Goal: Task Accomplishment & Management: Complete application form

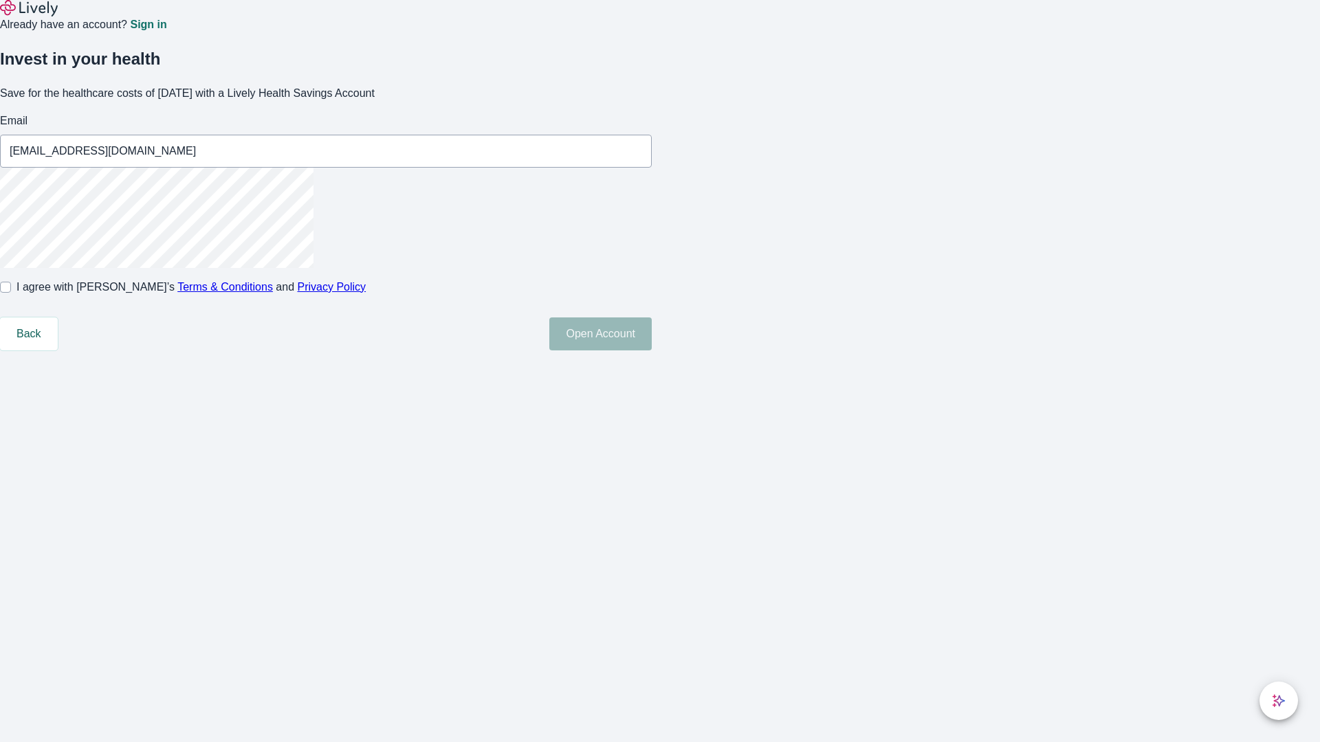
click at [11, 293] on input "I agree with Lively’s Terms & Conditions and Privacy Policy" at bounding box center [5, 287] width 11 height 11
checkbox input "true"
click at [652, 351] on button "Open Account" at bounding box center [600, 334] width 102 height 33
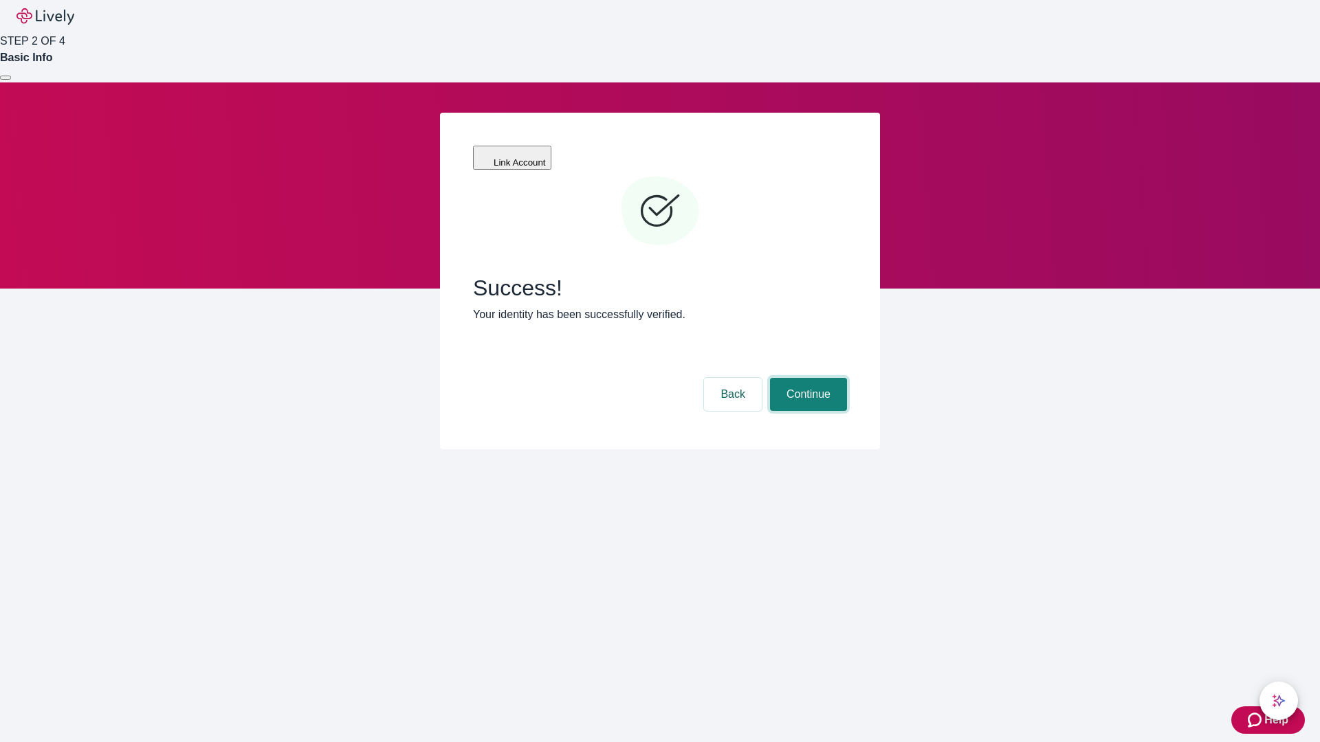
click at [806, 378] on button "Continue" at bounding box center [808, 394] width 77 height 33
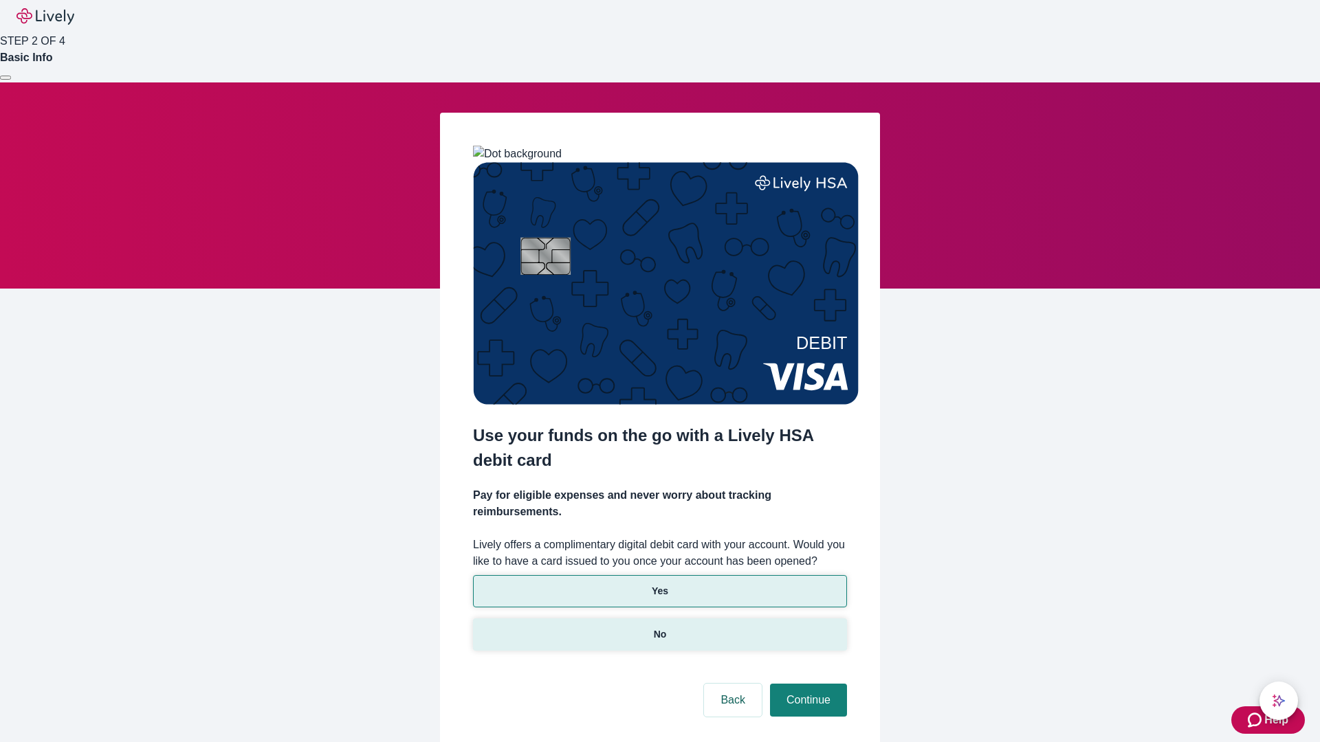
click at [659, 627] on p "No" at bounding box center [660, 634] width 13 height 14
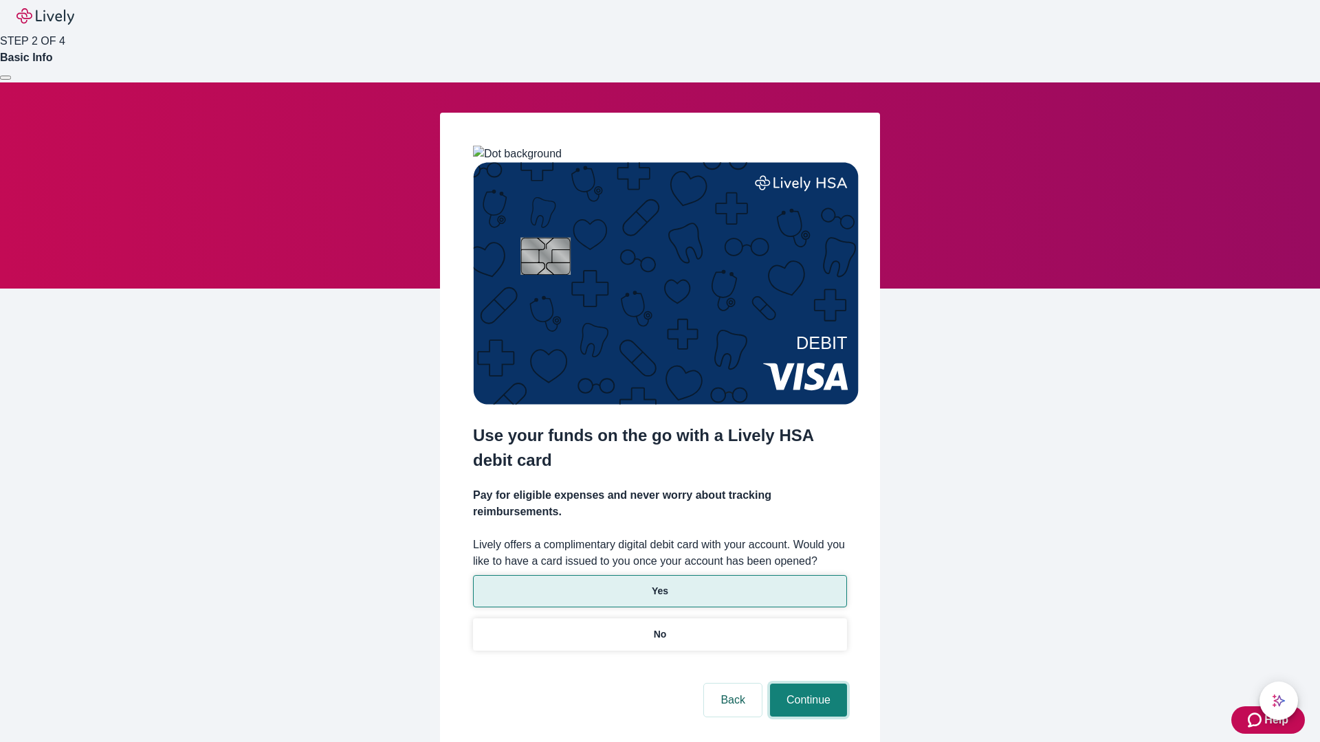
click at [806, 684] on button "Continue" at bounding box center [808, 700] width 77 height 33
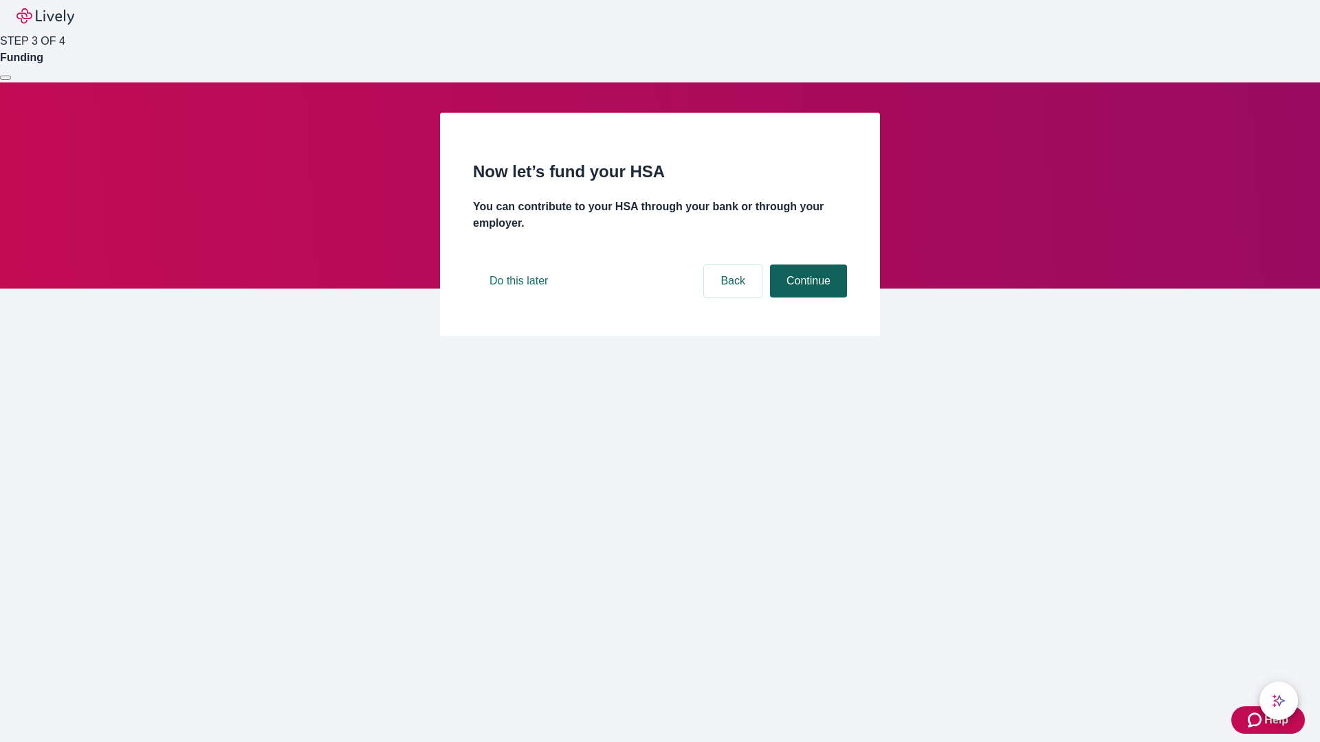
click at [806, 298] on button "Continue" at bounding box center [808, 281] width 77 height 33
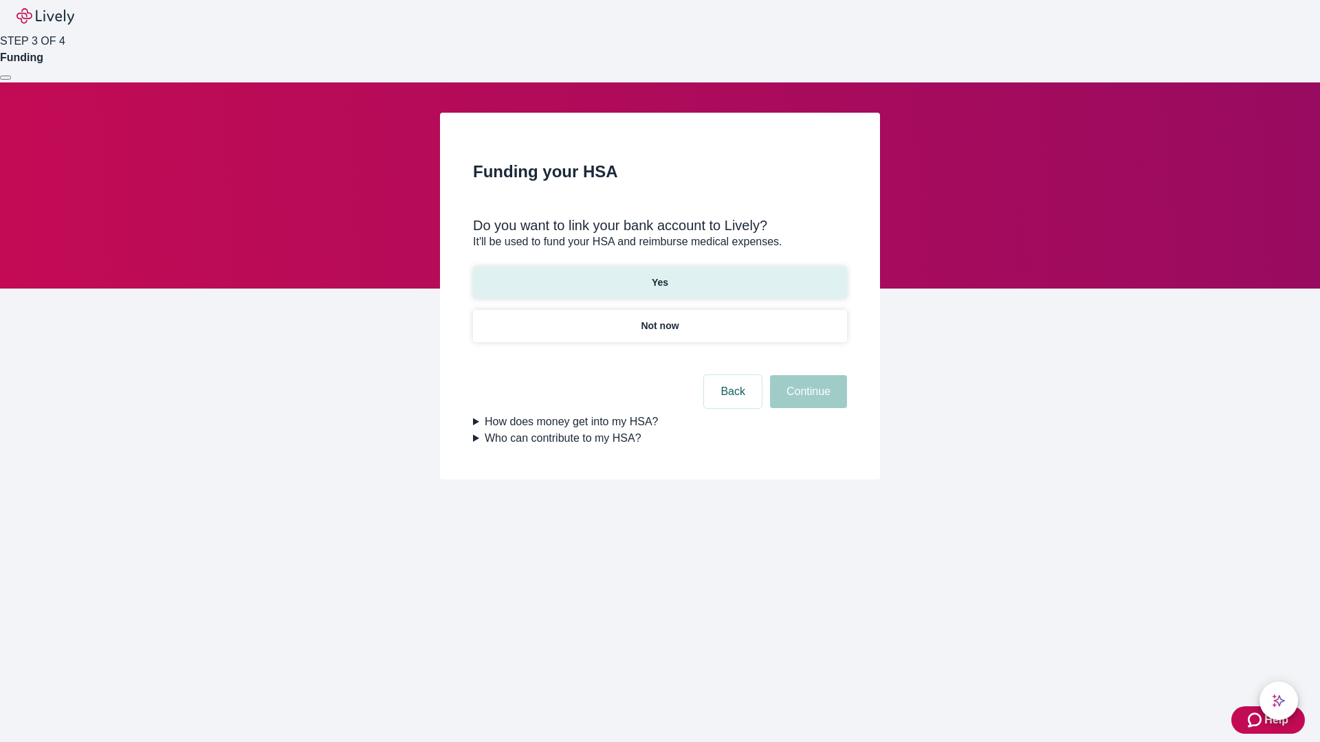
click at [659, 276] on p "Yes" at bounding box center [660, 283] width 16 height 14
click at [806, 375] on button "Continue" at bounding box center [808, 391] width 77 height 33
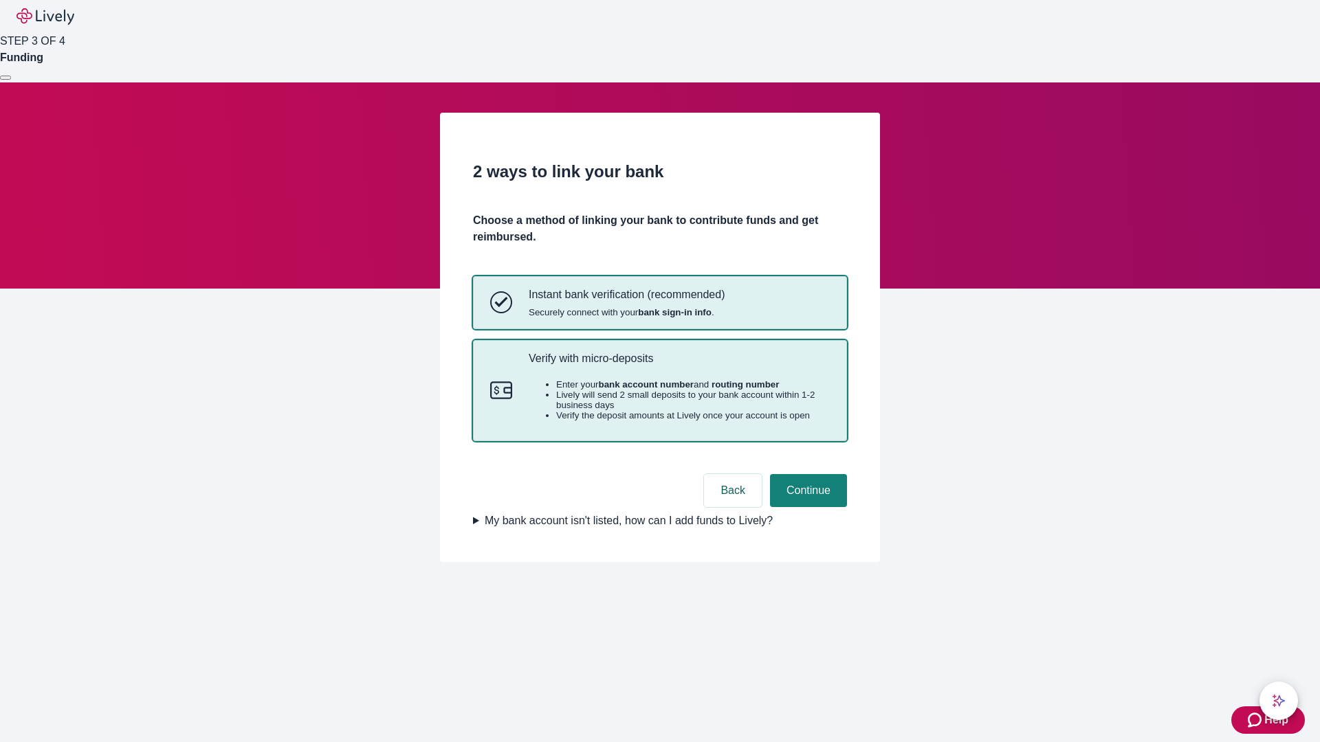
click at [678, 365] on p "Verify with micro-deposits" at bounding box center [679, 358] width 301 height 13
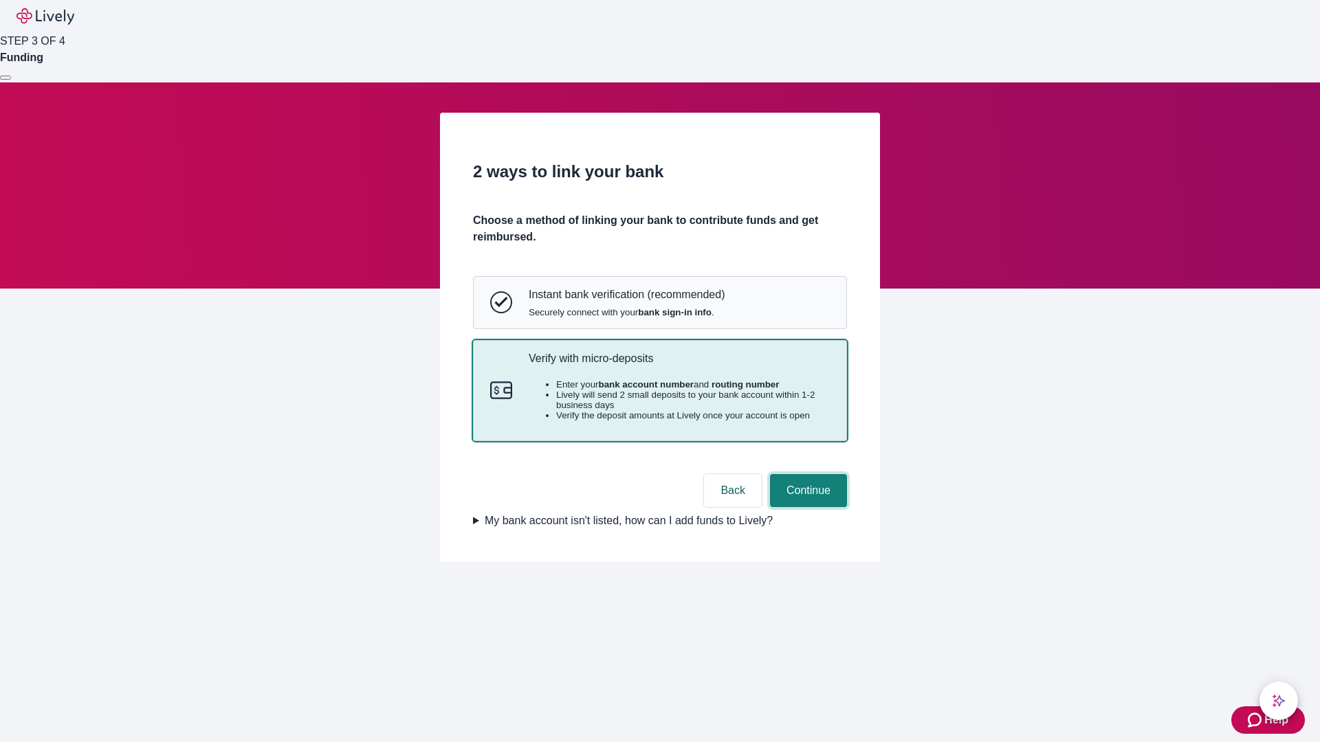
click at [806, 507] on button "Continue" at bounding box center [808, 490] width 77 height 33
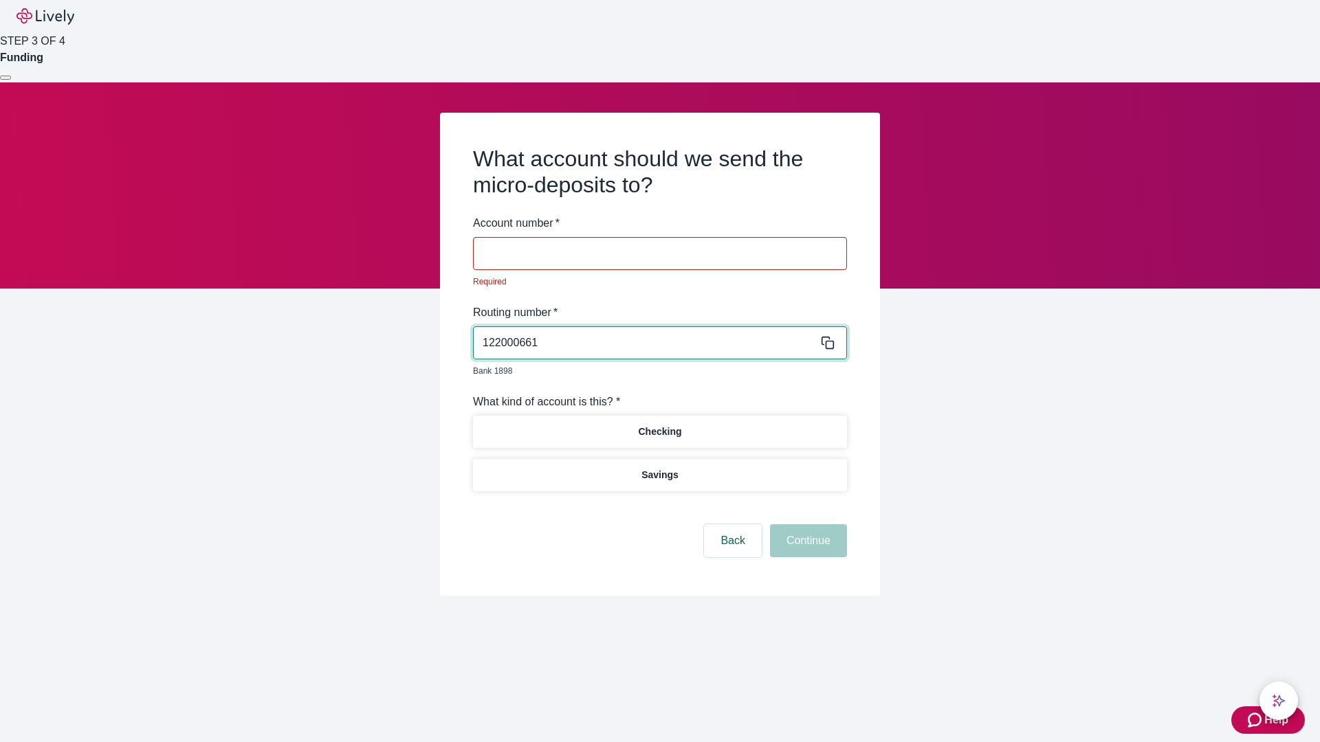
type input "122000661"
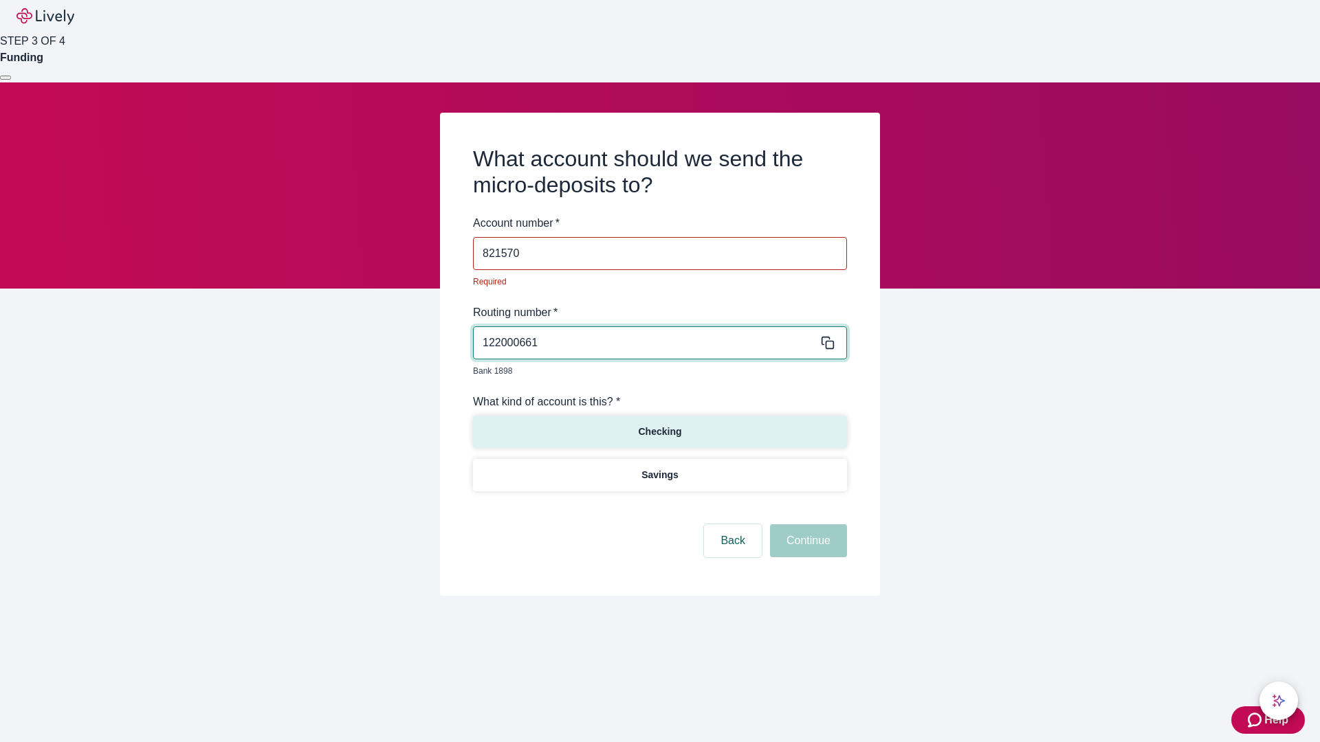
type input "821570"
click at [659, 425] on p "Checking" at bounding box center [659, 432] width 43 height 14
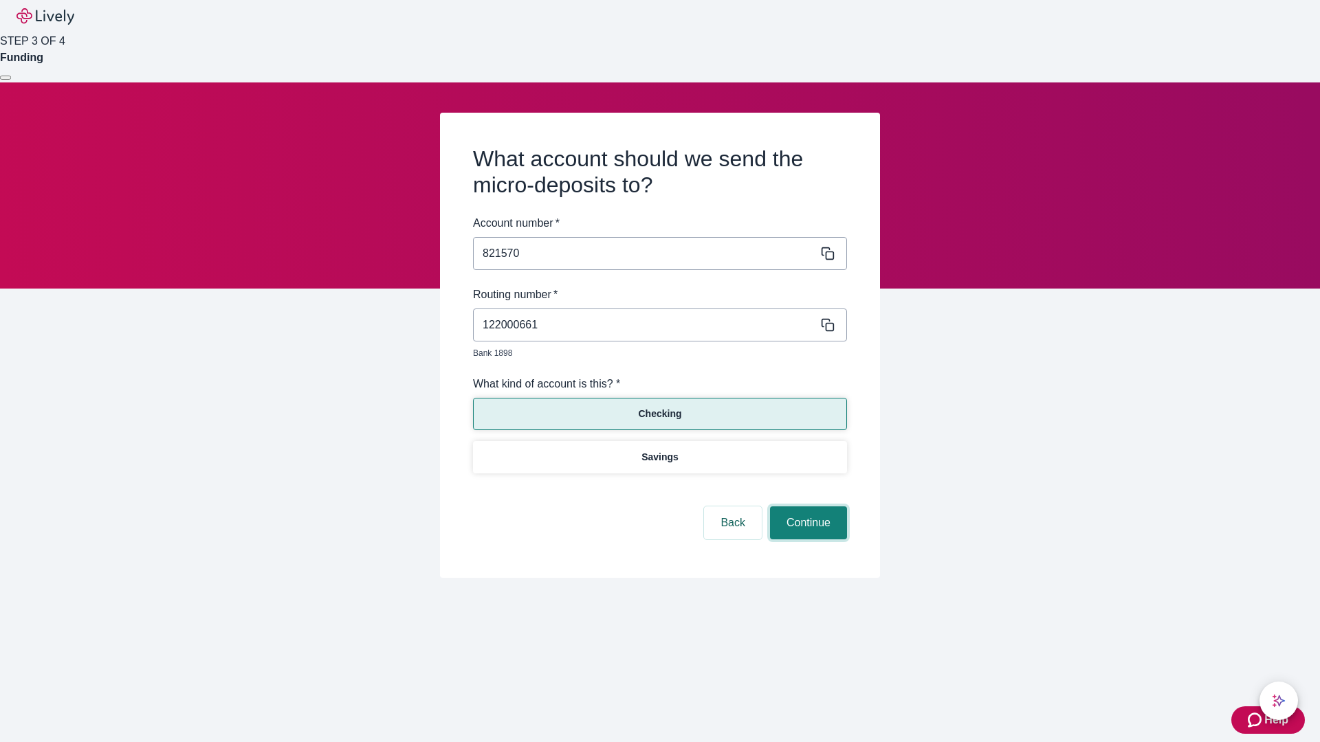
click at [806, 507] on button "Continue" at bounding box center [808, 523] width 77 height 33
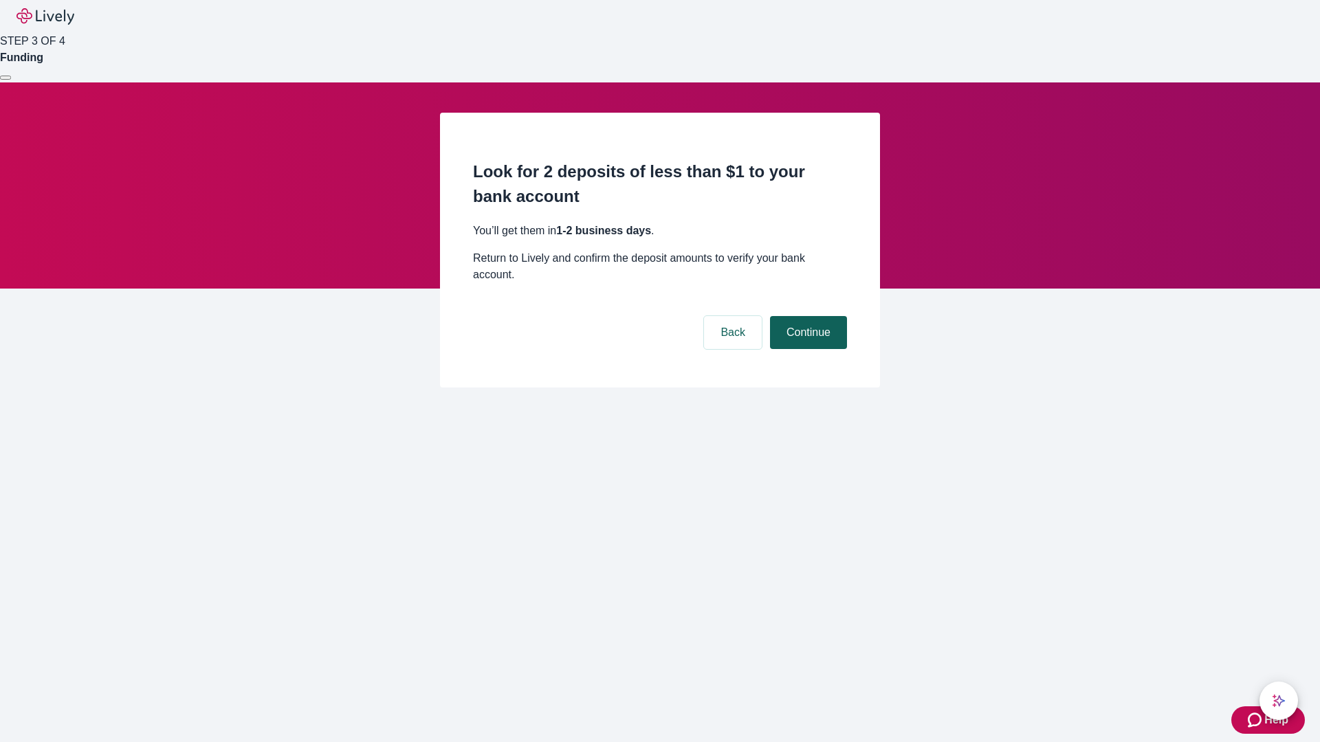
click at [806, 316] on button "Continue" at bounding box center [808, 332] width 77 height 33
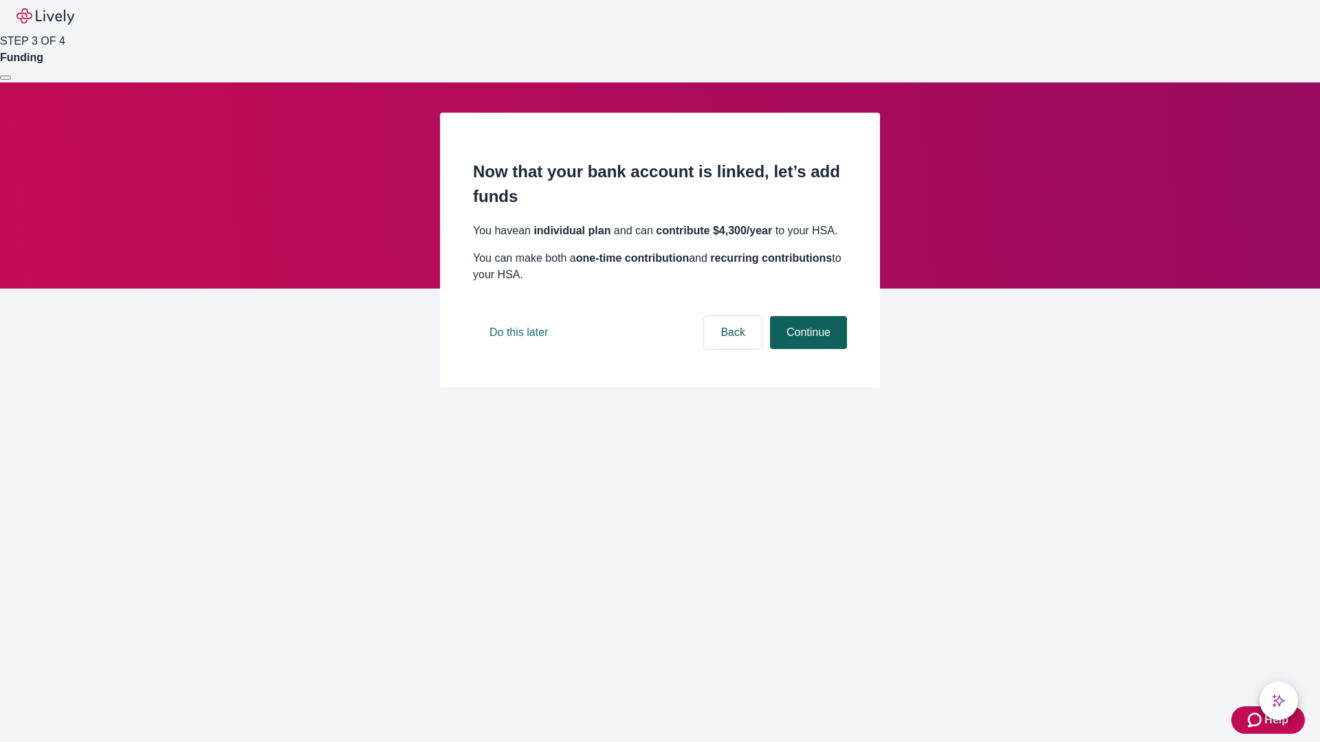
click at [806, 349] on button "Continue" at bounding box center [808, 332] width 77 height 33
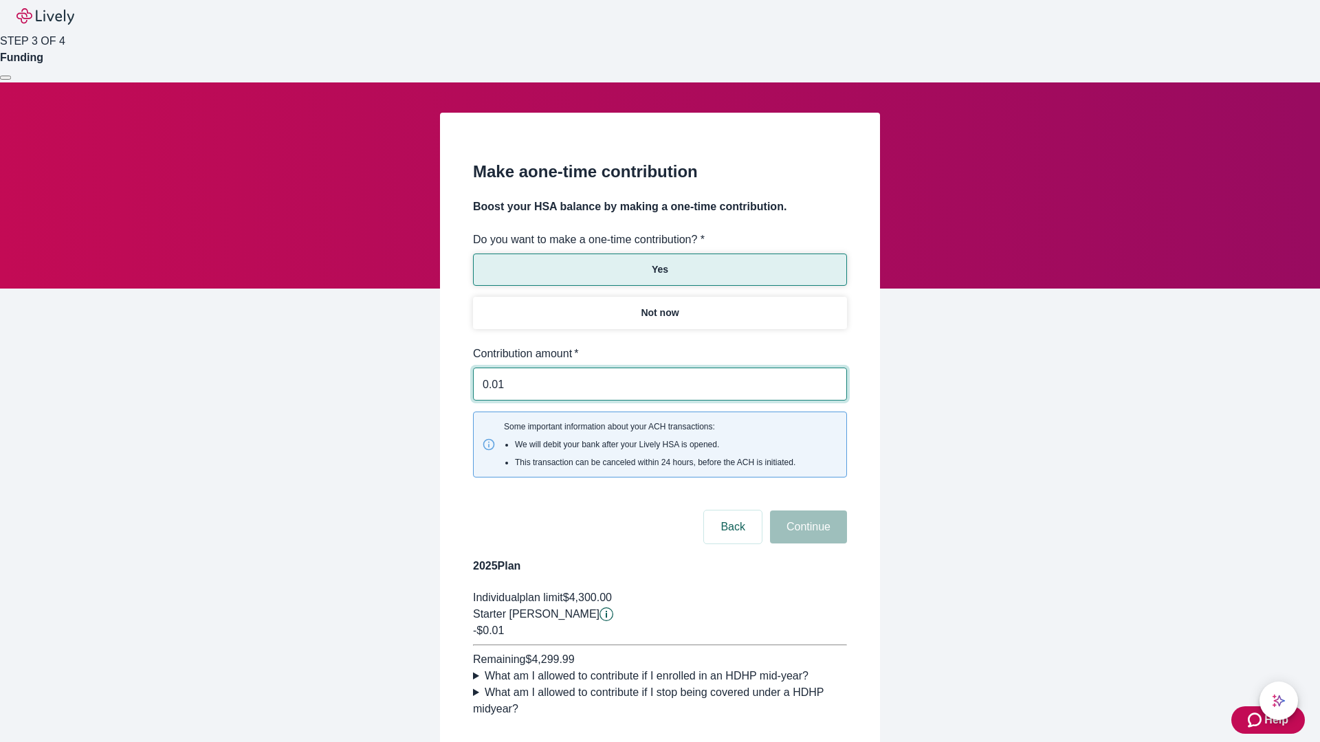
type input "0.01"
click at [806, 511] on button "Continue" at bounding box center [808, 527] width 77 height 33
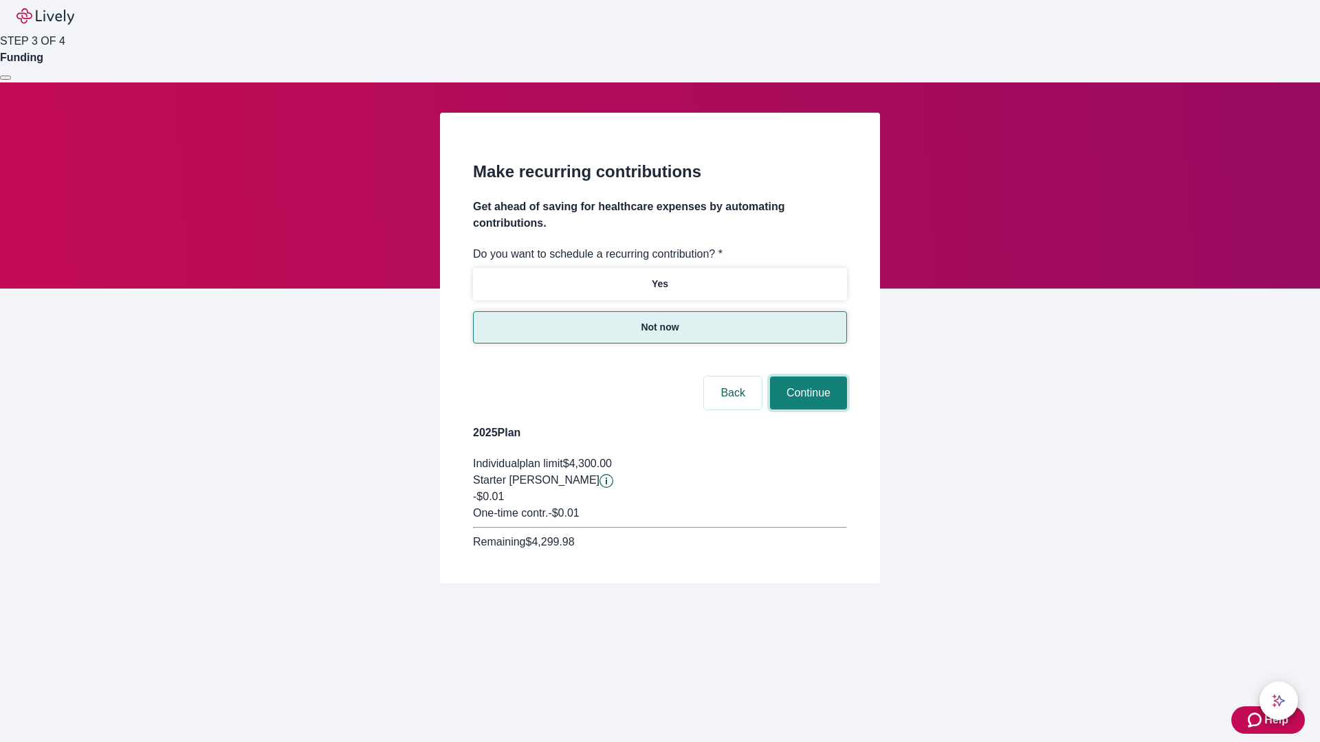
click at [806, 377] on button "Continue" at bounding box center [808, 393] width 77 height 33
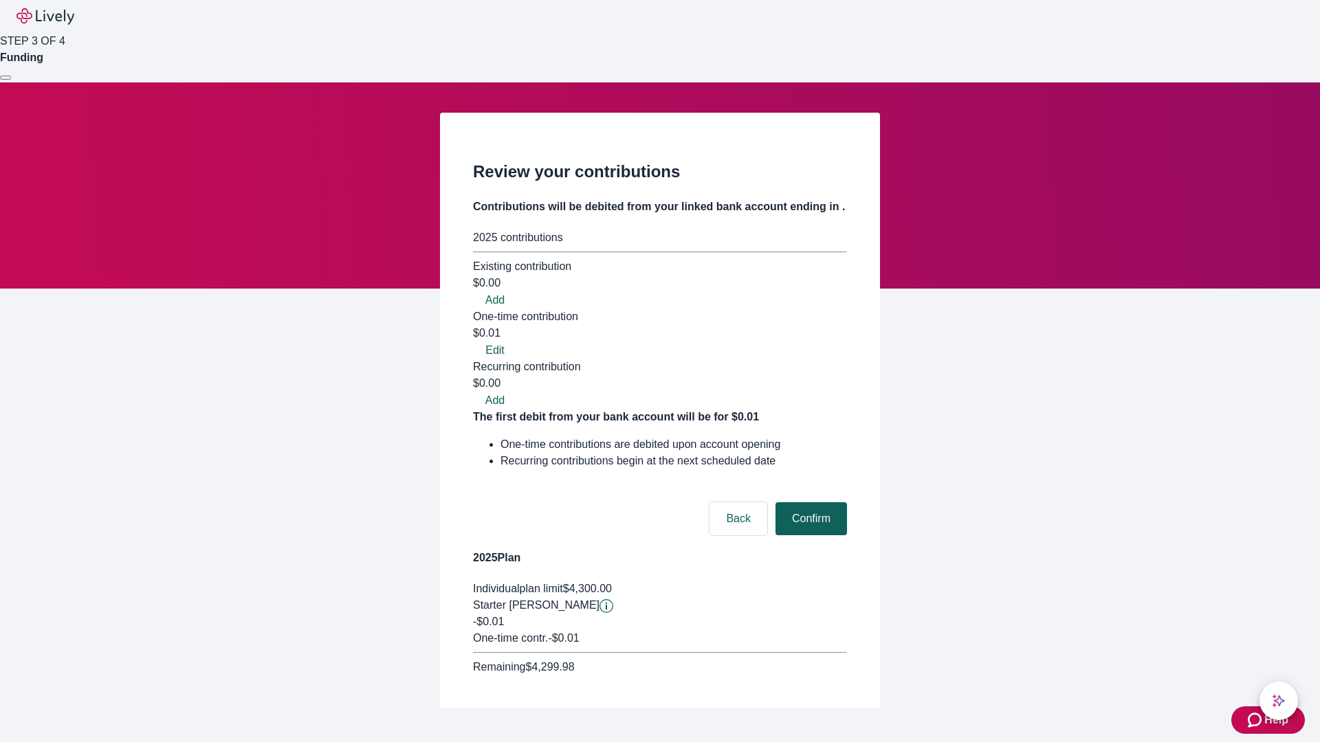
click at [809, 502] on button "Confirm" at bounding box center [810, 518] width 71 height 33
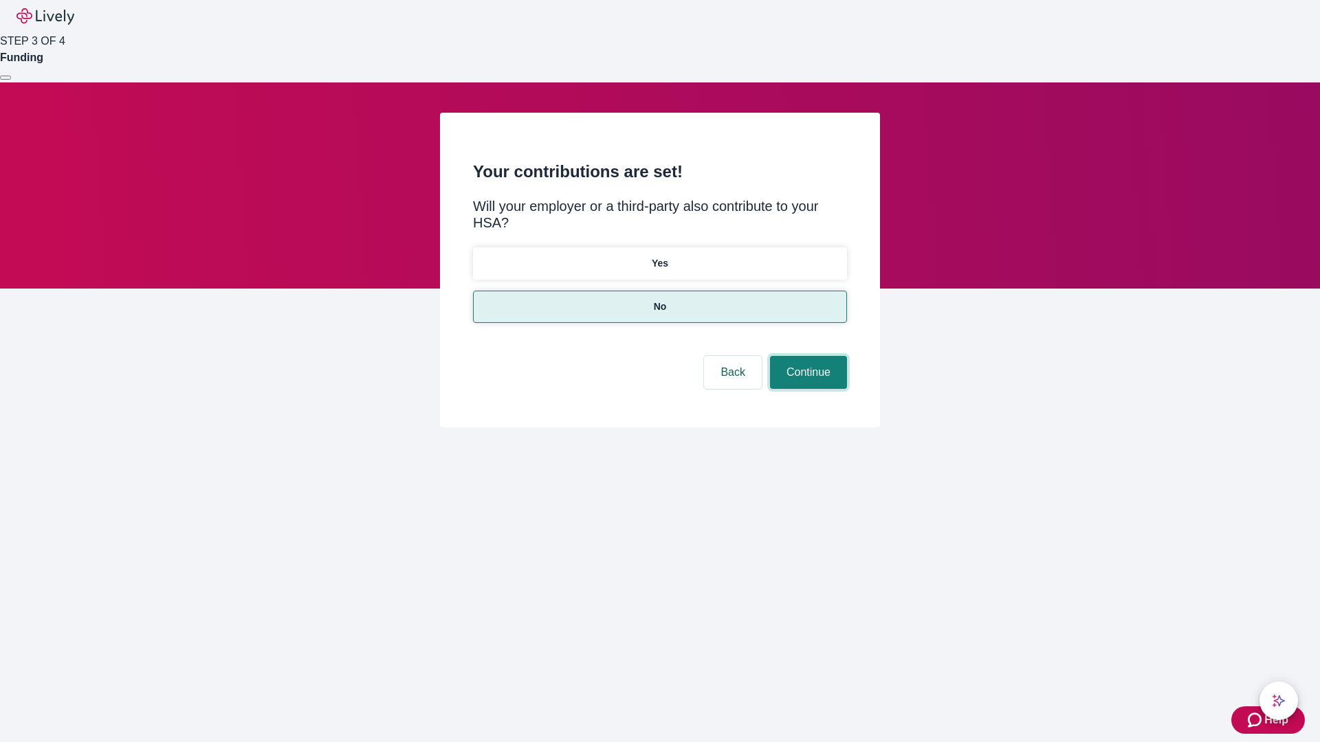
click at [806, 356] on button "Continue" at bounding box center [808, 372] width 77 height 33
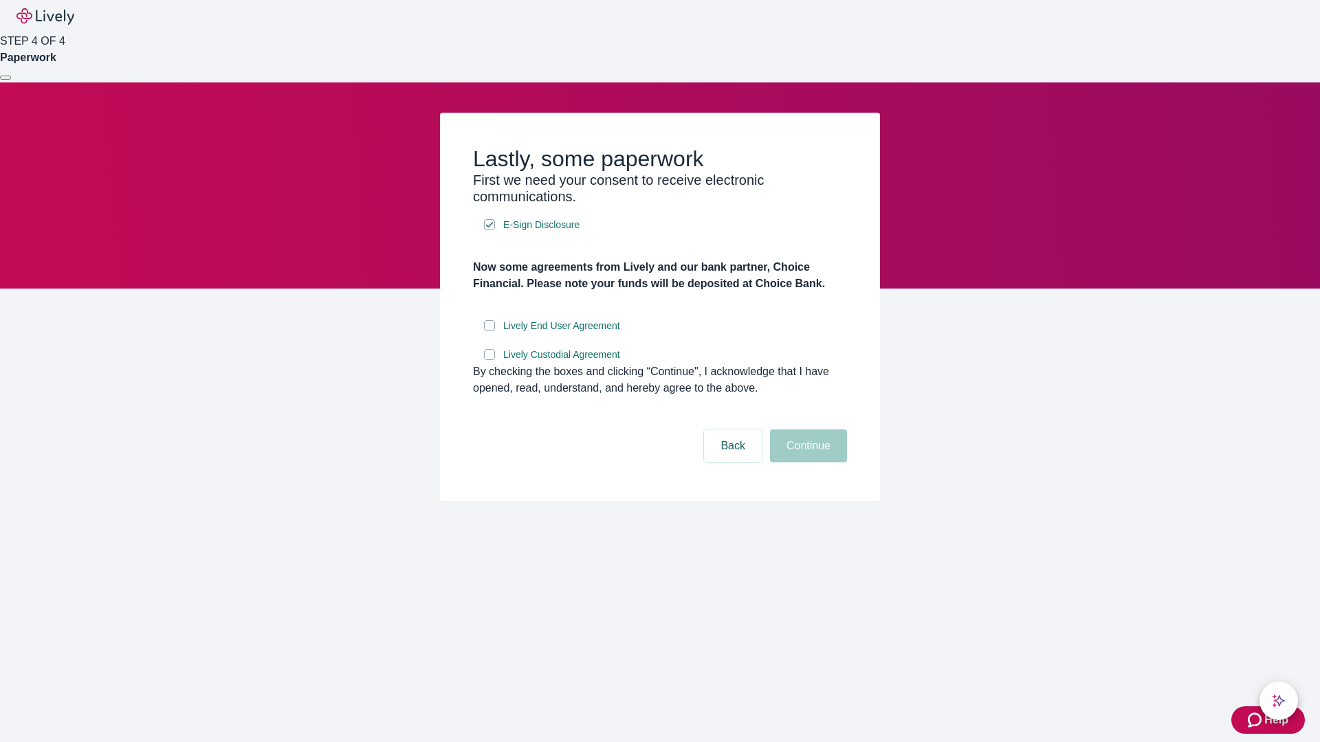
click at [489, 331] on input "Lively End User Agreement" at bounding box center [489, 325] width 11 height 11
checkbox input "true"
click at [489, 360] on input "Lively Custodial Agreement" at bounding box center [489, 354] width 11 height 11
checkbox input "true"
click at [806, 463] on button "Continue" at bounding box center [808, 446] width 77 height 33
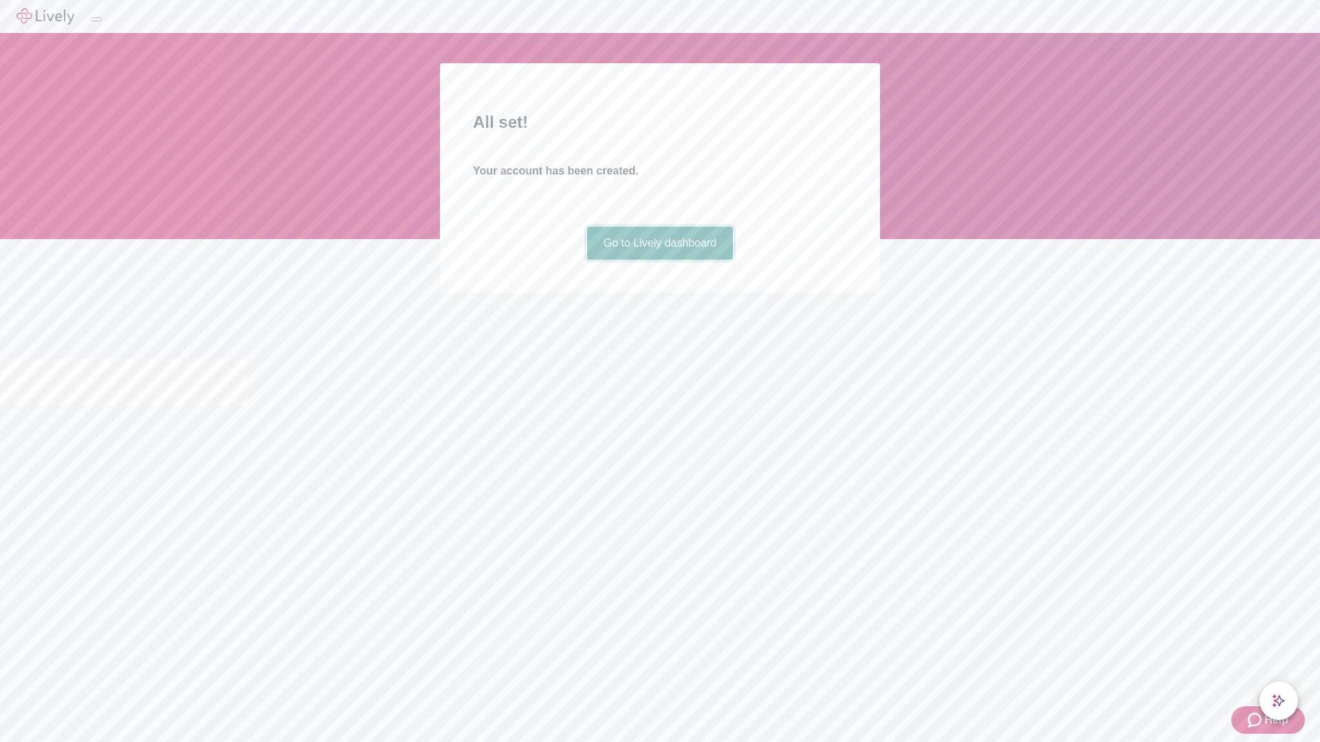
click at [659, 260] on link "Go to Lively dashboard" at bounding box center [660, 243] width 146 height 33
